Goal: Task Accomplishment & Management: Manage account settings

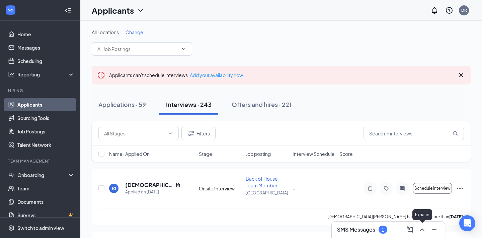
click at [420, 230] on icon "ChevronUp" at bounding box center [422, 229] width 8 height 8
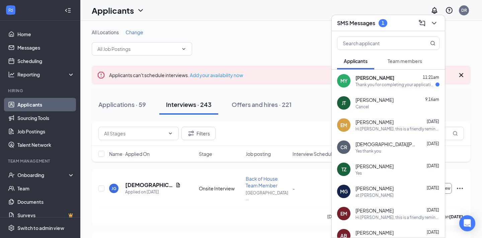
click at [393, 80] on div "[PERSON_NAME] 11:21am" at bounding box center [397, 77] width 84 height 7
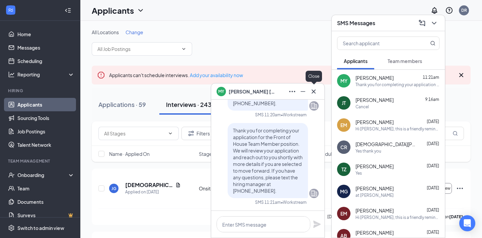
click at [310, 91] on icon "Cross" at bounding box center [313, 91] width 8 height 8
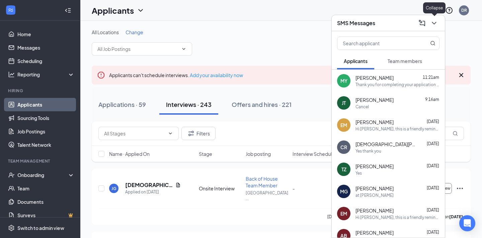
click at [437, 25] on icon "ChevronDown" at bounding box center [434, 23] width 8 height 8
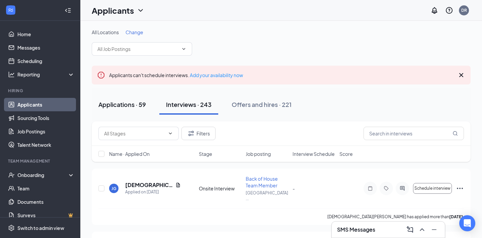
click at [133, 102] on div "Applications · 59" at bounding box center [122, 104] width 48 height 8
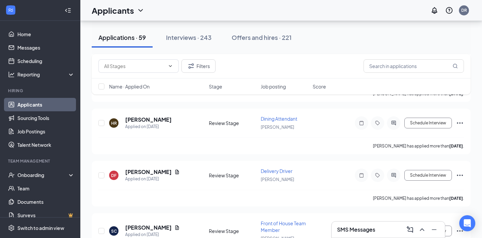
scroll to position [1223, 0]
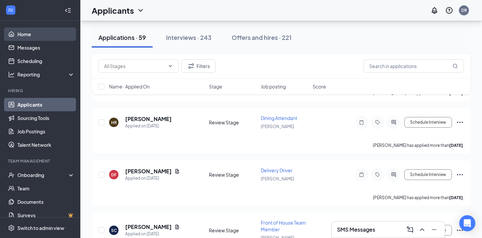
click at [22, 33] on link "Home" at bounding box center [45, 33] width 57 height 13
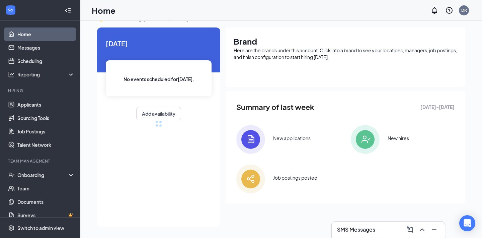
scroll to position [89, 0]
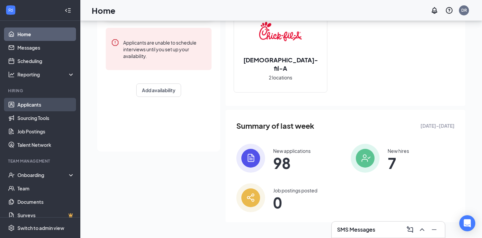
click at [22, 105] on link "Applicants" at bounding box center [45, 104] width 57 height 13
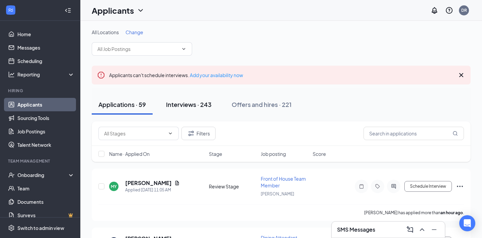
click at [192, 100] on div "Interviews · 243" at bounding box center [189, 104] width 46 height 8
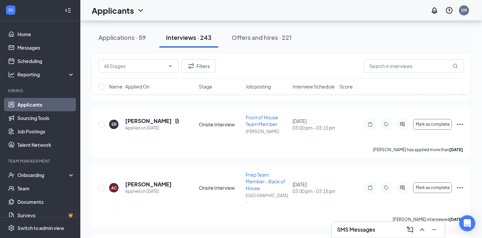
scroll to position [234, 0]
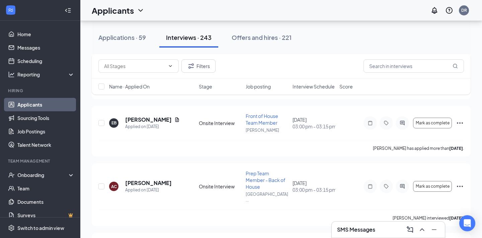
click at [324, 84] on span "Interview Schedule" at bounding box center [313, 86] width 42 height 7
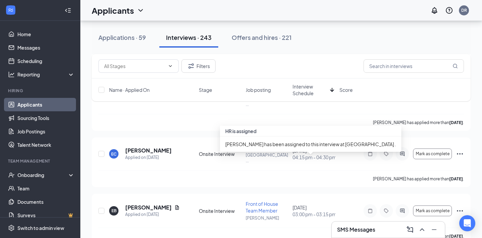
scroll to position [627, 0]
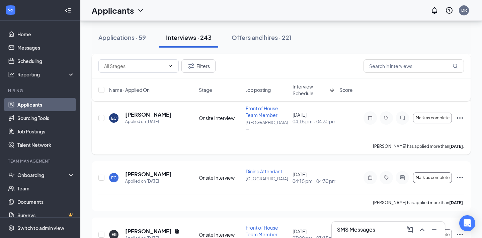
click at [462, 118] on icon "Ellipses" at bounding box center [460, 117] width 6 height 1
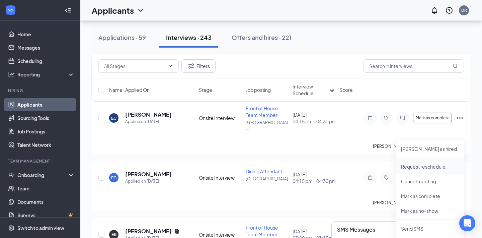
click at [427, 165] on p "Request reschedule" at bounding box center [430, 166] width 58 height 7
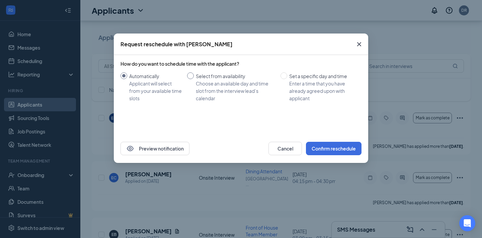
click at [193, 78] on input "Select from availability Choose an available day and time slot from the intervi…" at bounding box center [190, 75] width 7 height 7
radio input "true"
radio input "false"
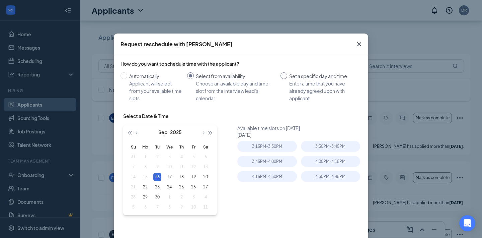
click at [286, 73] on input "Set a specific day and time Enter a time that you have already agreed upon with…" at bounding box center [283, 75] width 7 height 7
radio input "true"
radio input "false"
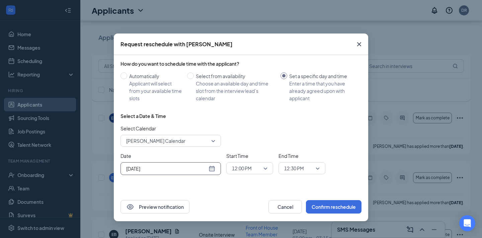
click at [210, 168] on div "[DATE]" at bounding box center [170, 168] width 89 height 7
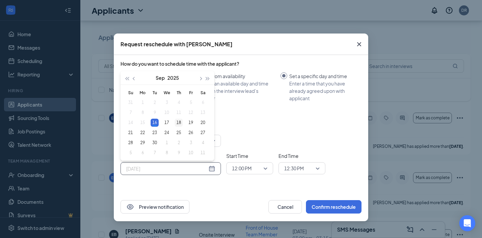
type input "[DATE]"
click at [180, 123] on div "18" at bounding box center [179, 122] width 8 height 8
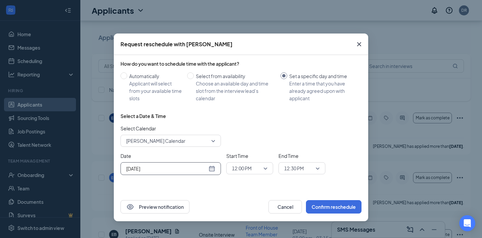
click at [264, 168] on span "12:00 PM" at bounding box center [249, 168] width 35 height 10
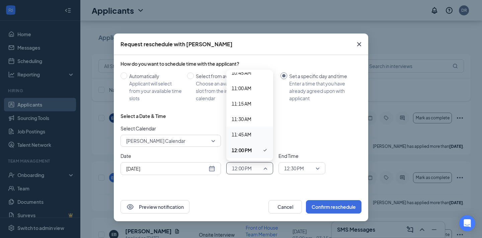
click at [327, 129] on div "Select Calendar [PERSON_NAME] Calendar" at bounding box center [240, 135] width 241 height 22
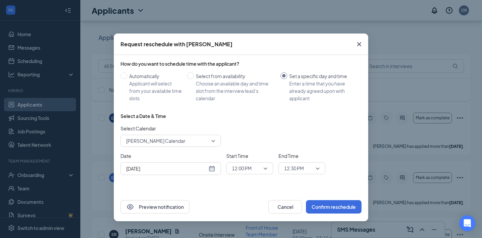
click at [263, 169] on span "12:00 PM" at bounding box center [249, 168] width 35 height 10
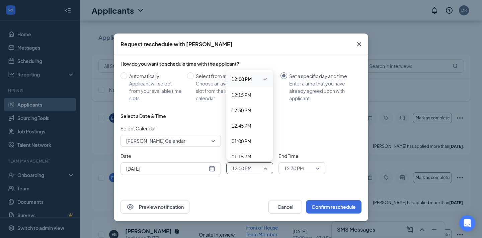
scroll to position [733, 0]
click at [243, 147] on span "01:00 PM" at bounding box center [242, 147] width 20 height 7
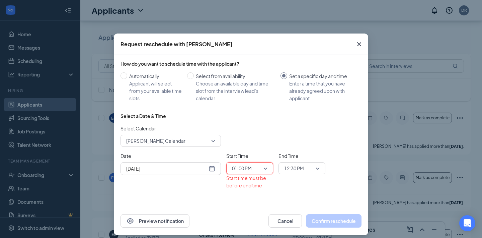
click at [315, 167] on span "12:30 PM" at bounding box center [301, 168] width 35 height 10
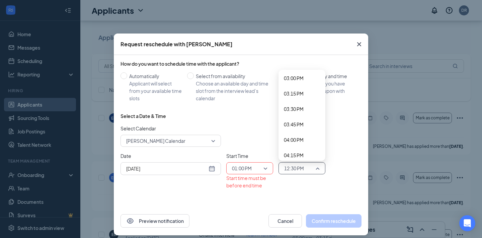
scroll to position [934, 0]
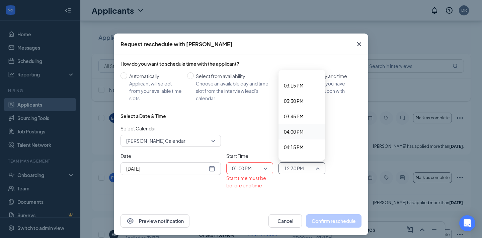
click at [303, 130] on span "04:00 PM" at bounding box center [294, 131] width 20 height 7
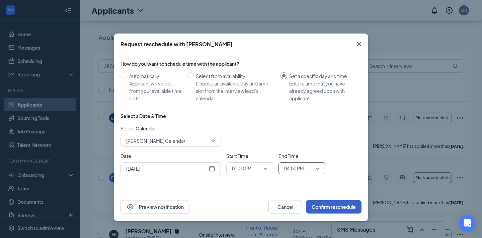
click at [334, 208] on button "Confirm reschedule" at bounding box center [334, 206] width 56 height 13
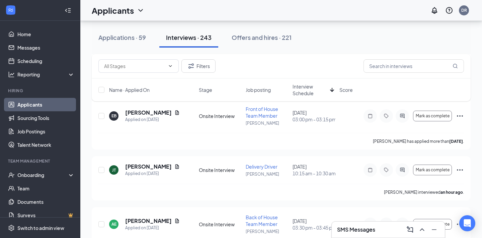
scroll to position [746, 0]
click at [461, 173] on icon "Ellipses" at bounding box center [460, 169] width 8 height 8
click at [425, 218] on p "Request reschedule" at bounding box center [430, 218] width 58 height 7
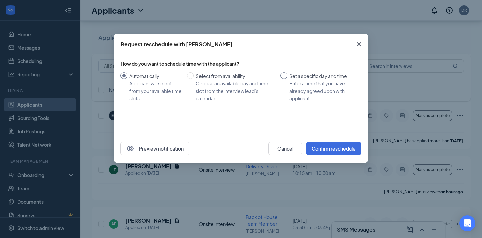
click at [284, 76] on input "Set a specific day and time Enter a time that you have already agreed upon with…" at bounding box center [283, 75] width 7 height 7
radio input "true"
radio input "false"
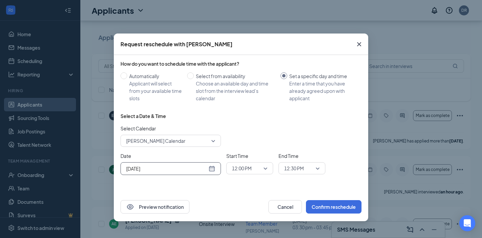
click at [212, 169] on div "[DATE]" at bounding box center [170, 168] width 89 height 7
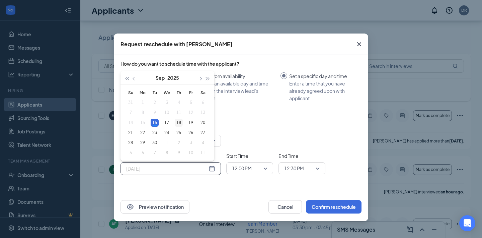
type input "[DATE]"
click at [179, 123] on div "18" at bounding box center [179, 122] width 8 height 8
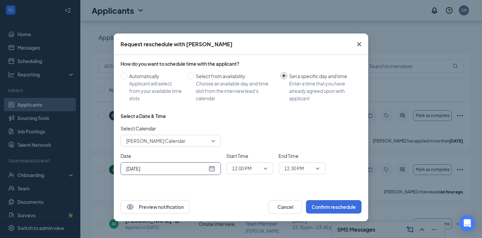
click at [267, 169] on span "12:00 PM" at bounding box center [249, 168] width 35 height 10
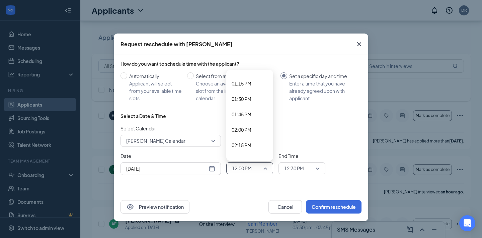
scroll to position [815, 0]
click at [249, 129] on span "02:00 PM" at bounding box center [242, 126] width 20 height 7
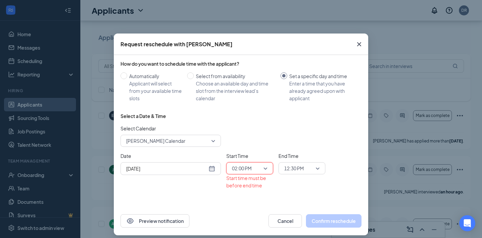
click at [310, 167] on span "12:30 PM" at bounding box center [298, 168] width 29 height 10
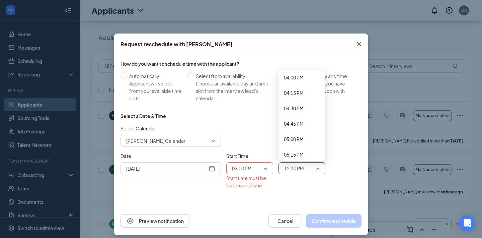
scroll to position [989, 0]
click at [297, 123] on span "04:45 PM" at bounding box center [294, 122] width 20 height 7
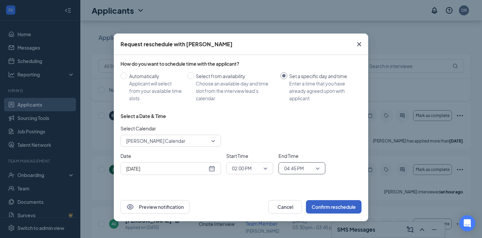
click at [337, 207] on button "Confirm reschedule" at bounding box center [334, 206] width 56 height 13
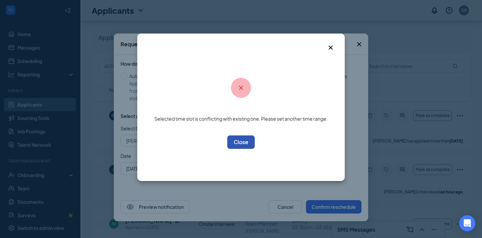
click at [239, 142] on button "OK" at bounding box center [240, 141] width 27 height 13
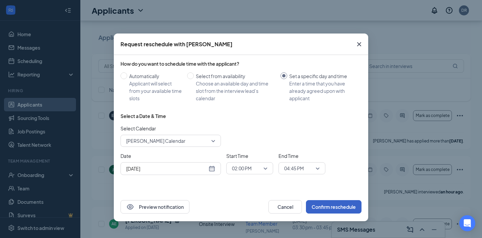
click at [264, 168] on span "02:00 PM" at bounding box center [249, 168] width 35 height 10
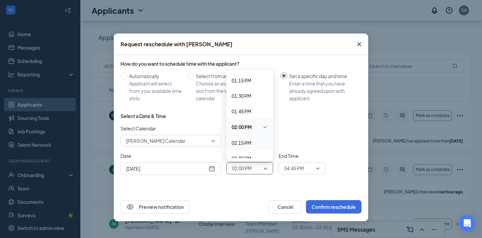
click at [248, 143] on span "02:15 PM" at bounding box center [242, 142] width 20 height 7
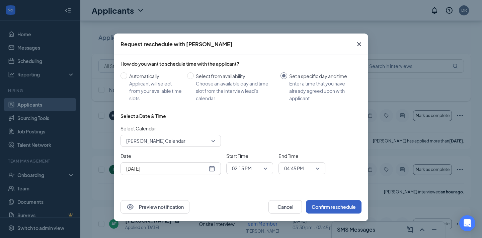
click at [331, 207] on button "Confirm reschedule" at bounding box center [334, 206] width 56 height 13
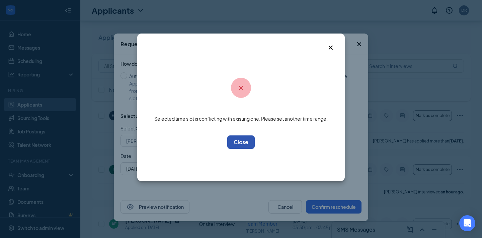
click at [242, 143] on button "OK" at bounding box center [240, 141] width 27 height 13
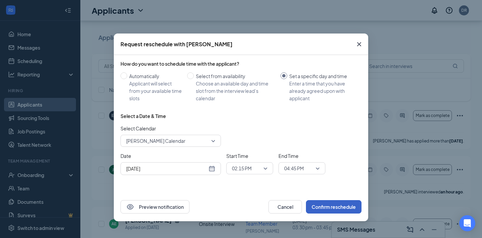
click at [217, 141] on div "[PERSON_NAME] Calendar" at bounding box center [170, 140] width 100 height 12
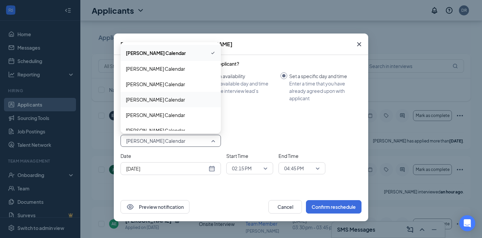
scroll to position [7, 0]
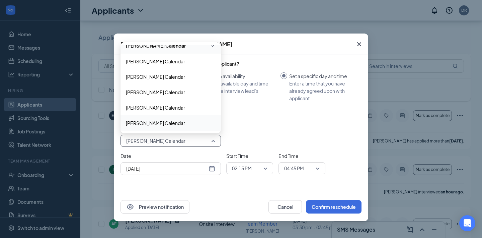
click at [165, 124] on span "[PERSON_NAME] Calendar" at bounding box center [155, 122] width 59 height 7
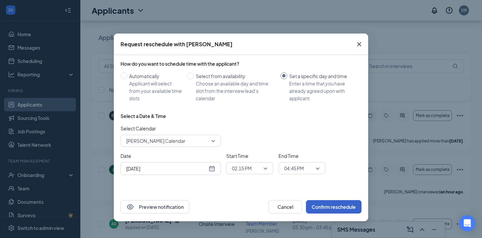
click at [329, 205] on button "Confirm reschedule" at bounding box center [334, 206] width 56 height 13
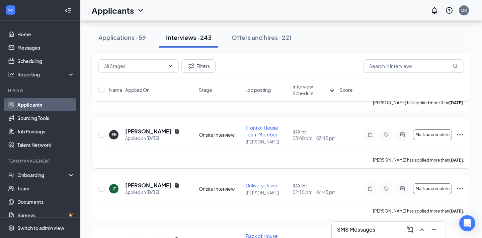
scroll to position [725, 0]
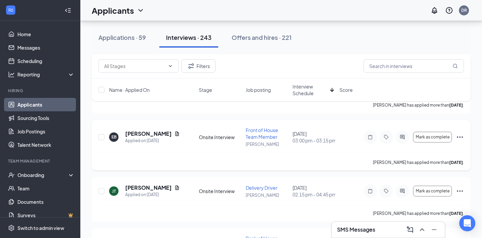
click at [458, 141] on icon "Ellipses" at bounding box center [460, 137] width 8 height 8
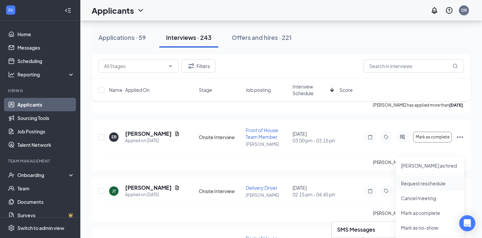
click at [422, 182] on p "Request reschedule" at bounding box center [430, 183] width 58 height 7
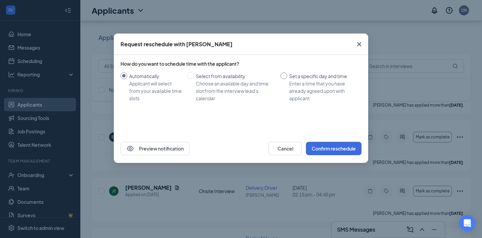
click at [287, 75] on span "Set a specific day and time Enter a time that you have already agreed upon with…" at bounding box center [323, 86] width 72 height 29
click at [287, 75] on input "Set a specific day and time Enter a time that you have already agreed upon with…" at bounding box center [283, 75] width 7 height 7
radio input "true"
radio input "false"
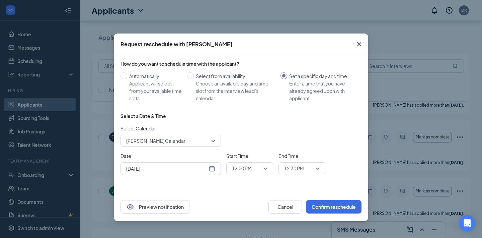
click at [217, 141] on div "[PERSON_NAME] Calendar" at bounding box center [170, 140] width 100 height 12
click at [268, 167] on div "12:00 PM" at bounding box center [249, 168] width 47 height 12
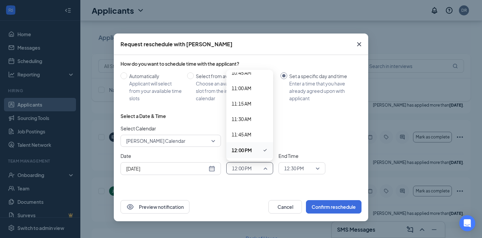
click at [215, 140] on span "[PERSON_NAME] Calendar" at bounding box center [170, 140] width 89 height 10
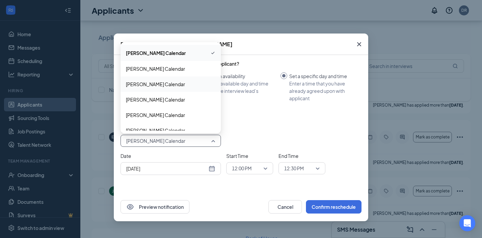
click at [182, 83] on span "[PERSON_NAME] Calendar" at bounding box center [171, 83] width 90 height 7
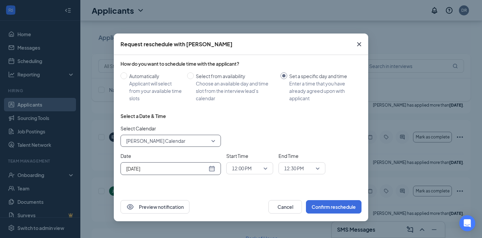
click at [214, 168] on div "[DATE]" at bounding box center [170, 168] width 89 height 7
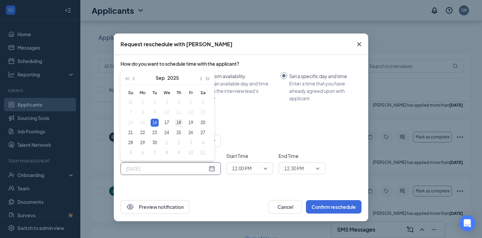
type input "[DATE]"
click at [178, 121] on div "18" at bounding box center [179, 122] width 8 height 8
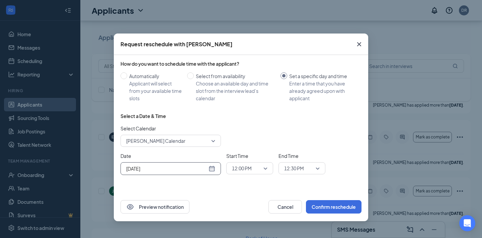
click at [267, 166] on span "12:00 PM" at bounding box center [249, 168] width 35 height 10
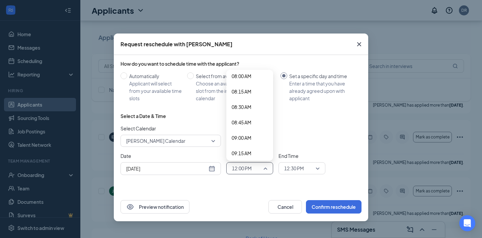
scroll to position [502, 0]
click at [250, 129] on span "09:00 AM" at bounding box center [242, 132] width 20 height 7
click at [319, 169] on span "12:30 PM" at bounding box center [301, 168] width 35 height 10
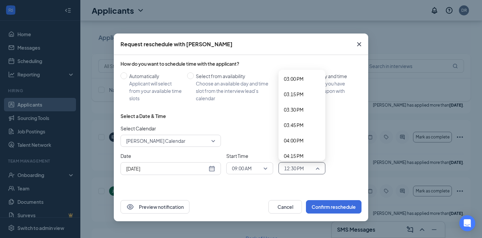
scroll to position [932, 0]
click at [302, 132] on span "04:00 PM" at bounding box center [294, 133] width 20 height 7
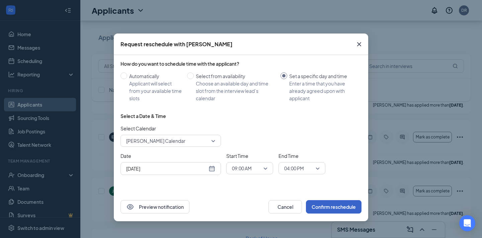
click at [338, 208] on button "Confirm reschedule" at bounding box center [334, 206] width 56 height 13
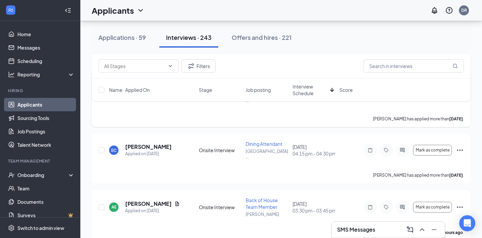
scroll to position [764, 0]
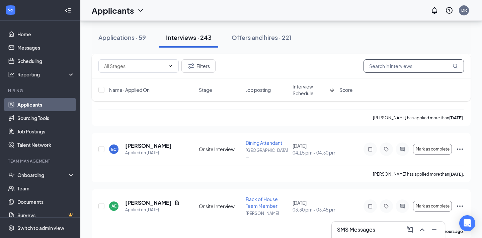
click at [398, 66] on input "text" at bounding box center [413, 65] width 100 height 13
click at [205, 67] on button "Filters" at bounding box center [198, 65] width 34 height 13
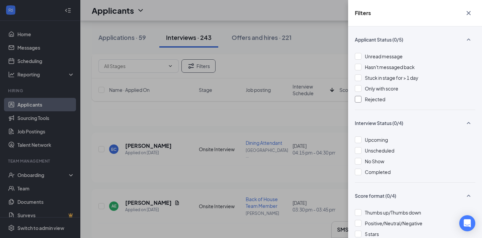
click at [360, 99] on div at bounding box center [358, 99] width 7 height 7
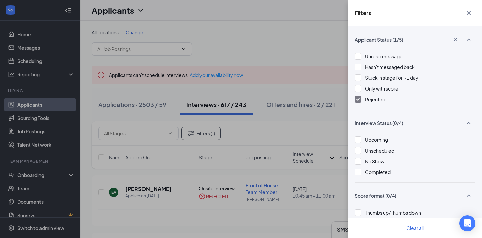
click at [465, 13] on icon "Cross" at bounding box center [468, 13] width 8 height 8
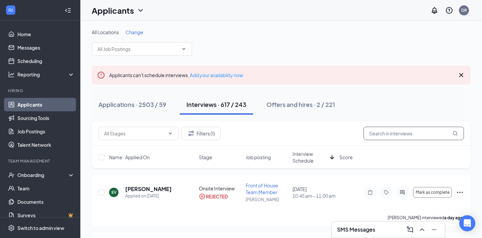
click at [409, 135] on input "text" at bounding box center [413, 132] width 100 height 13
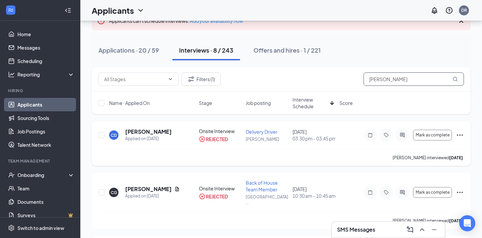
scroll to position [54, 0]
type input "[PERSON_NAME]"
click at [38, 33] on link "Home" at bounding box center [45, 33] width 57 height 13
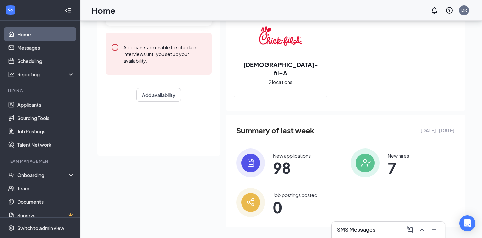
scroll to position [89, 0]
